Goal: Check status: Check status

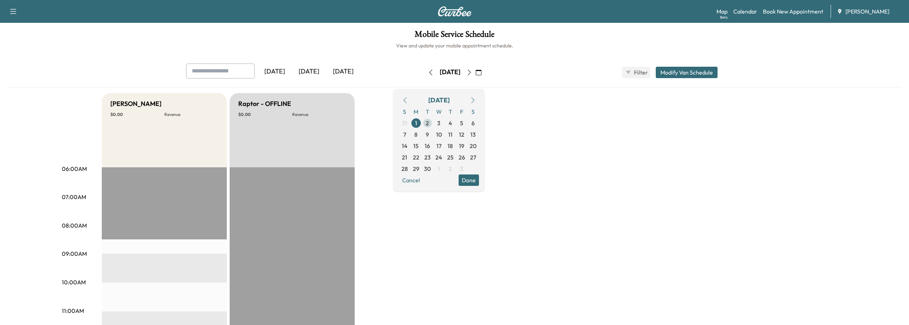
click at [429, 124] on span "2" at bounding box center [427, 123] width 3 height 9
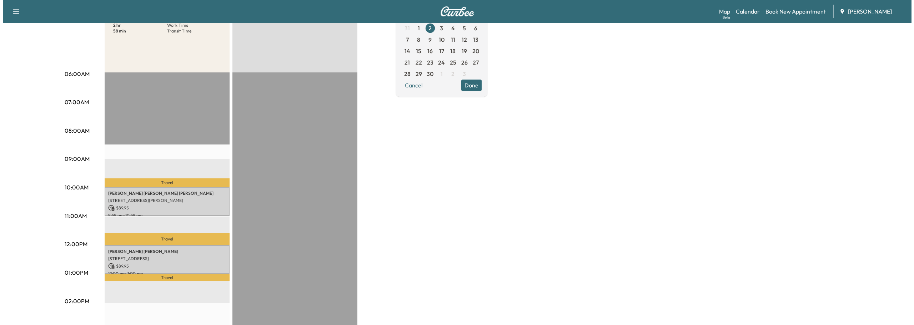
scroll to position [107, 0]
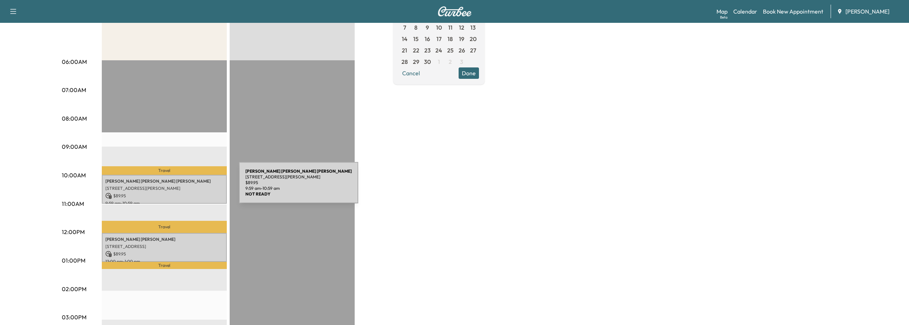
click at [185, 187] on p "[STREET_ADDRESS][PERSON_NAME]" at bounding box center [164, 189] width 118 height 6
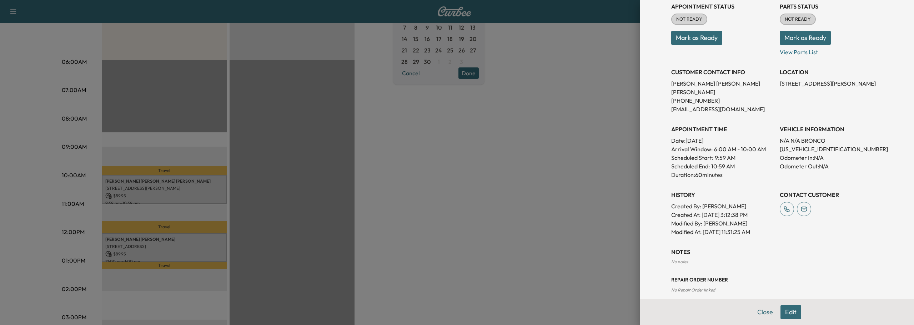
scroll to position [88, 0]
click at [0, 26] on div at bounding box center [457, 162] width 914 height 325
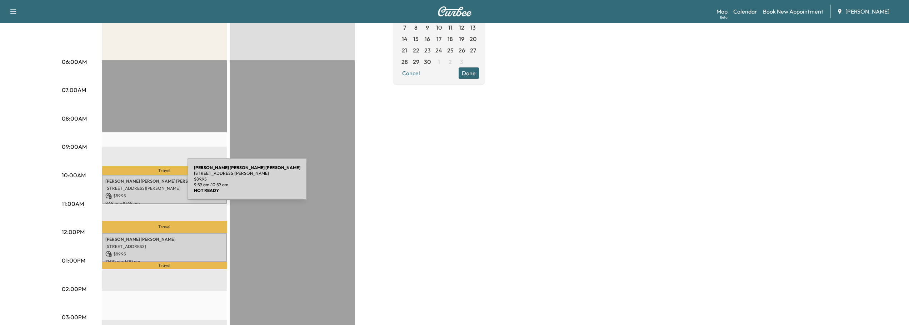
click at [134, 183] on div "[PERSON_NAME] [PERSON_NAME] [STREET_ADDRESS][PERSON_NAME] $ 89.95 9:59 am - 10:…" at bounding box center [164, 189] width 125 height 29
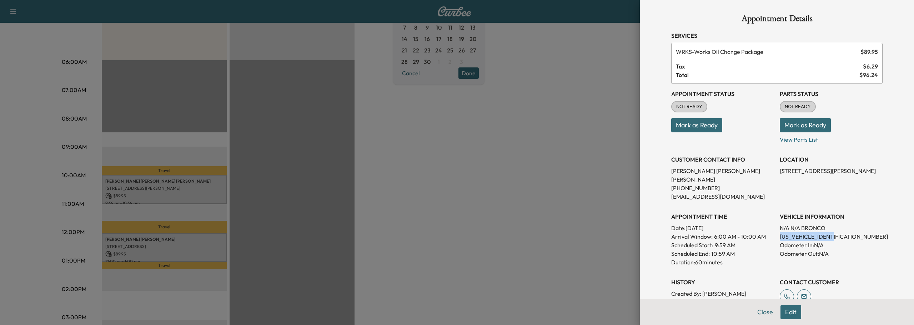
drag, startPoint x: 774, startPoint y: 228, endPoint x: 832, endPoint y: 230, distance: 58.3
click at [832, 230] on div "Appointment Status NOT READY Mark as Ready Parts Status NOT READY Mark as Ready…" at bounding box center [777, 204] width 211 height 240
copy p "[US_VEHICLE_IDENTIFICATION_NUMBER]"
click at [762, 312] on button "Close" at bounding box center [765, 312] width 25 height 14
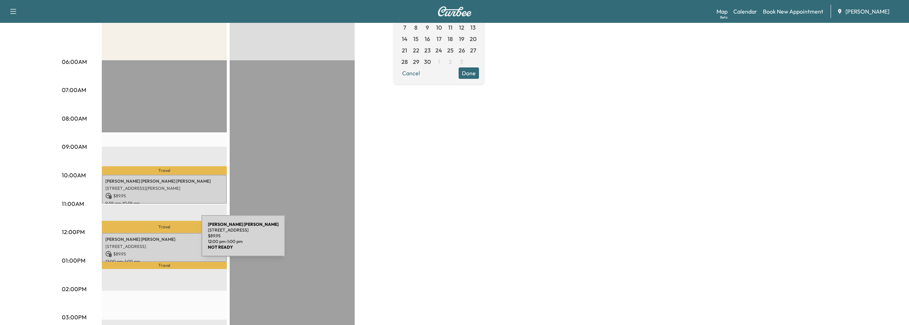
click at [148, 240] on p "[PERSON_NAME]" at bounding box center [164, 240] width 118 height 6
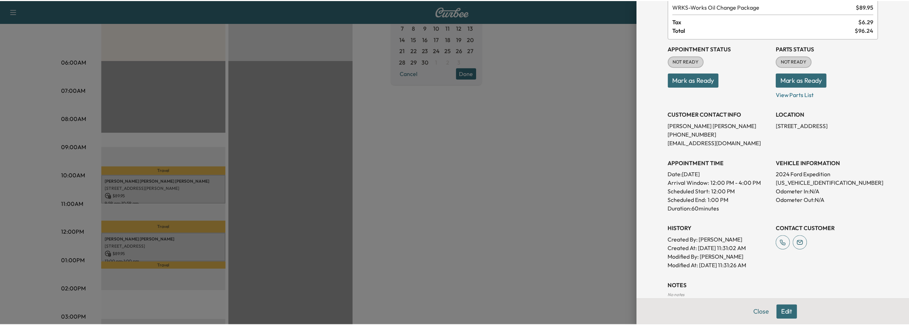
scroll to position [0, 0]
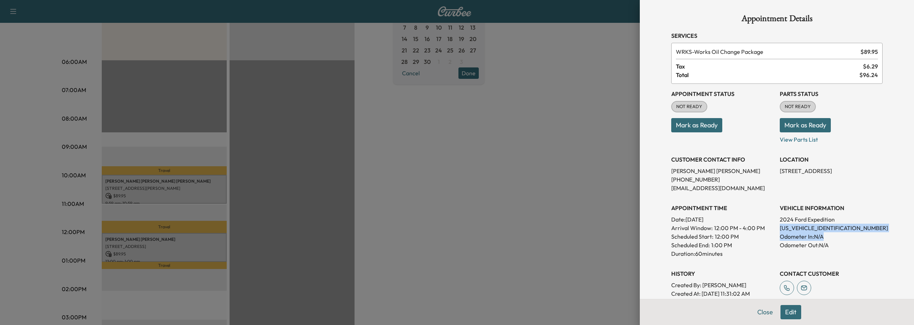
drag, startPoint x: 774, startPoint y: 228, endPoint x: 832, endPoint y: 233, distance: 57.4
click at [832, 233] on div "Appointment Status NOT READY Mark as Ready Parts Status NOT READY Mark as Ready…" at bounding box center [777, 199] width 211 height 231
click at [829, 228] on p "[US_VEHICLE_IDENTIFICATION_NUMBER]" at bounding box center [831, 228] width 103 height 9
drag, startPoint x: 829, startPoint y: 228, endPoint x: 816, endPoint y: 226, distance: 13.6
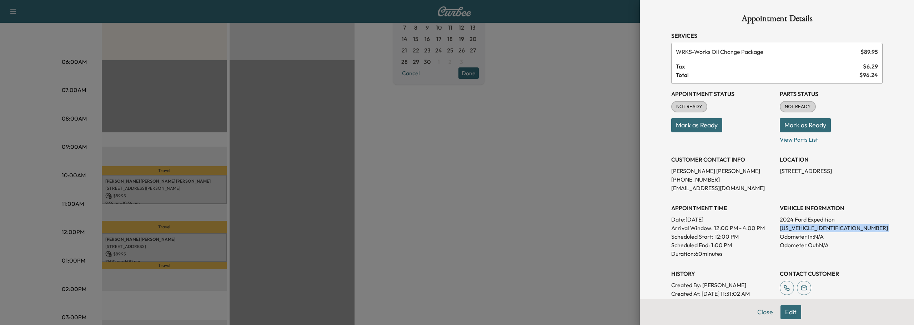
click at [815, 229] on p "[US_VEHICLE_IDENTIFICATION_NUMBER]" at bounding box center [831, 228] width 103 height 9
click at [760, 312] on button "Close" at bounding box center [765, 312] width 25 height 14
